Goal: Find specific page/section: Find specific page/section

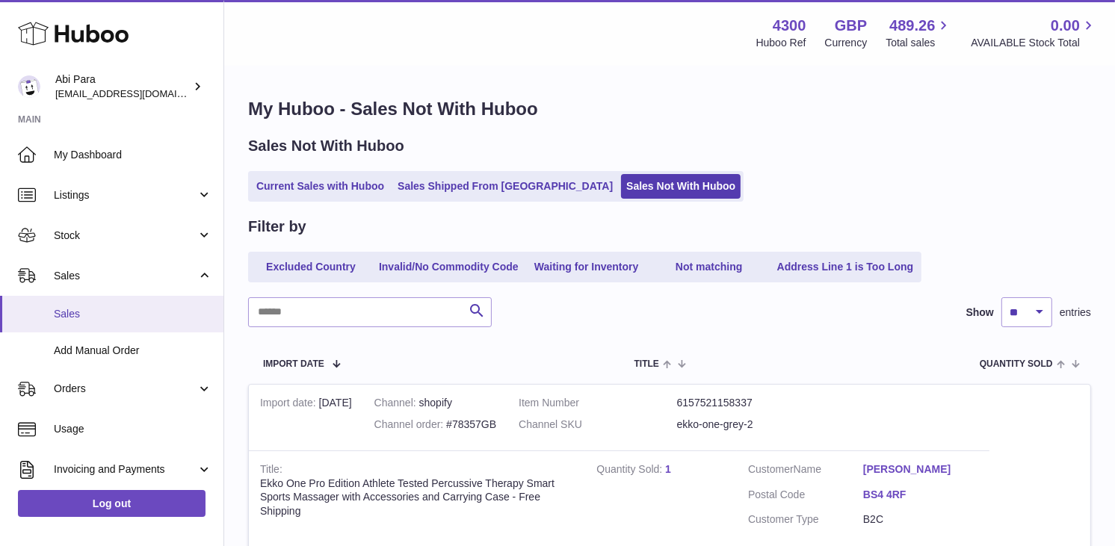
click at [88, 312] on span "Sales" at bounding box center [133, 314] width 158 height 14
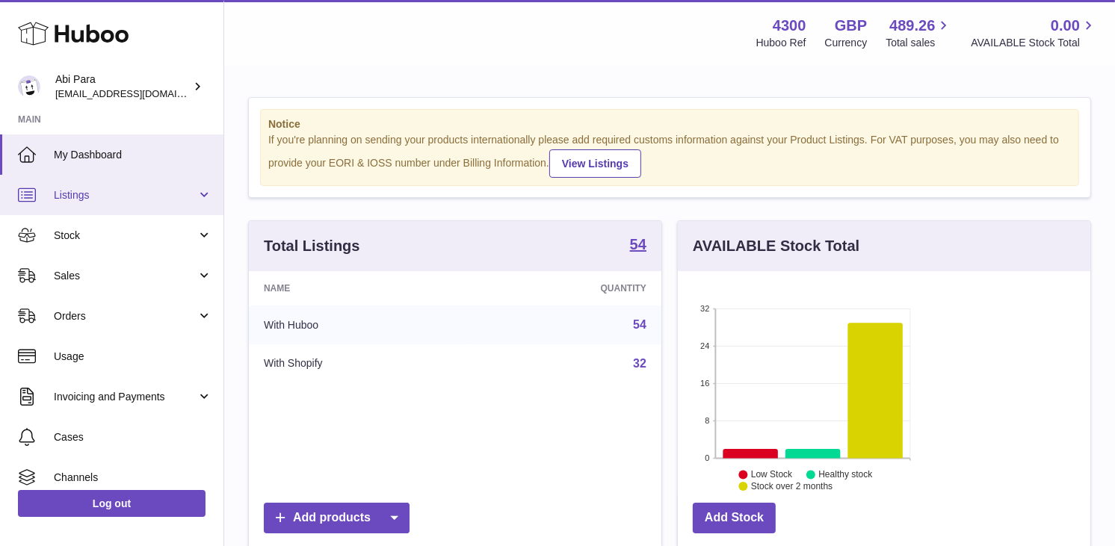
scroll to position [233, 270]
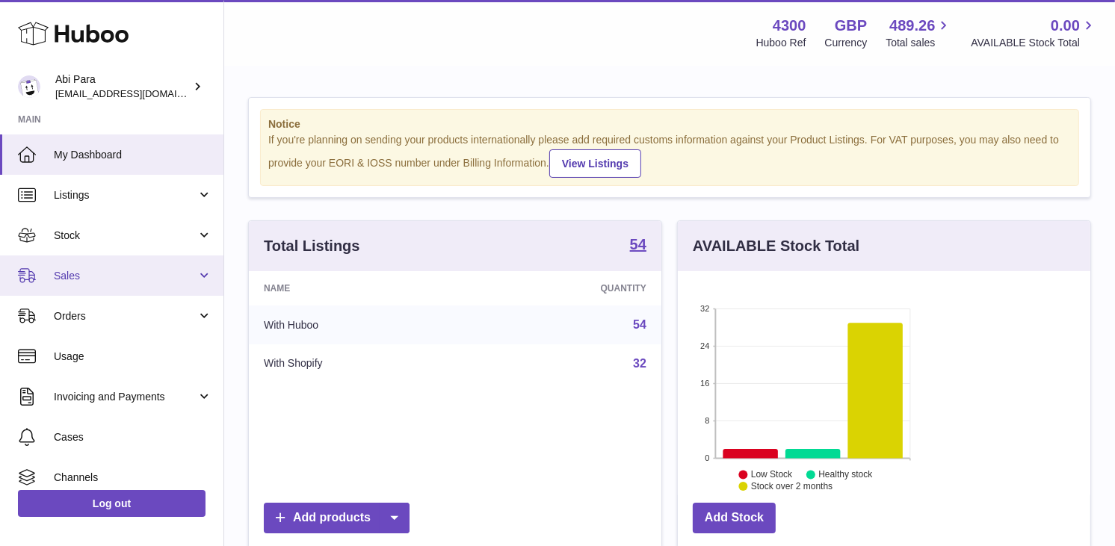
click at [58, 285] on link "Sales" at bounding box center [112, 276] width 224 height 40
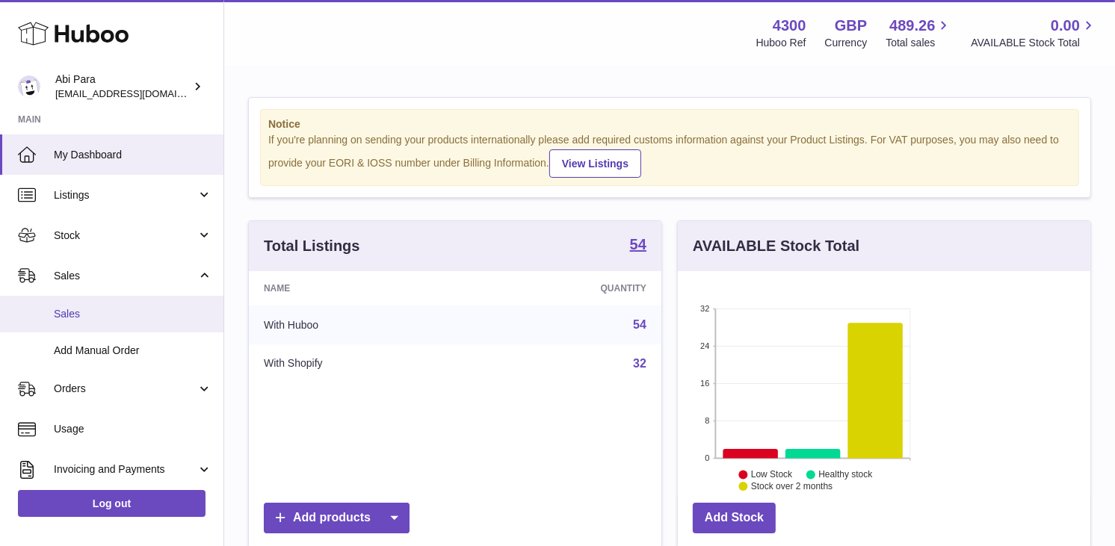
click at [68, 307] on span "Sales" at bounding box center [133, 314] width 158 height 14
